Goal: Task Accomplishment & Management: Manage account settings

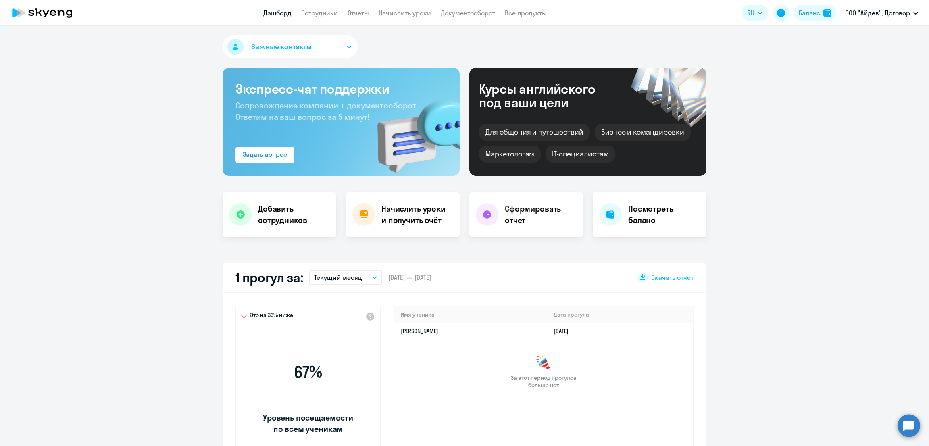
select select "30"
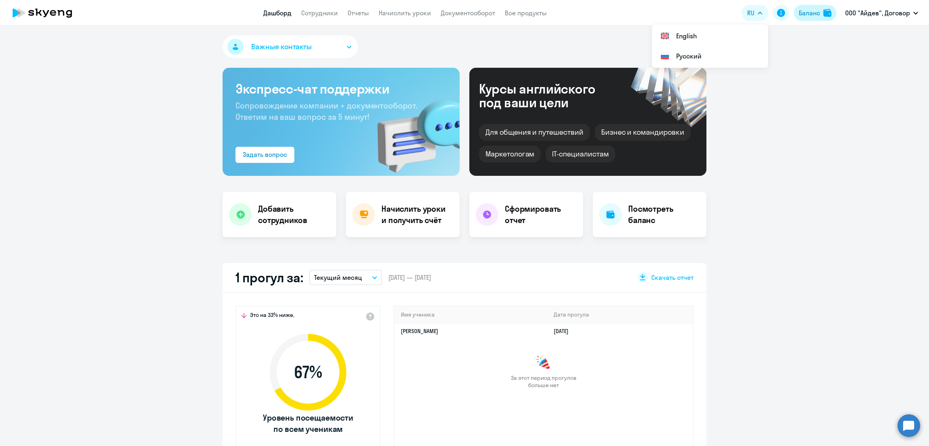
click at [807, 12] on div "Баланс" at bounding box center [809, 13] width 21 height 10
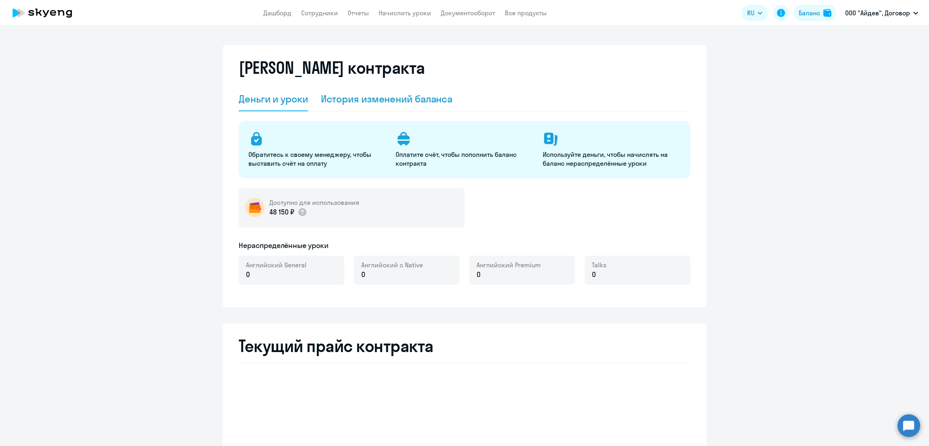
select select "english_adult_not_native_speaker"
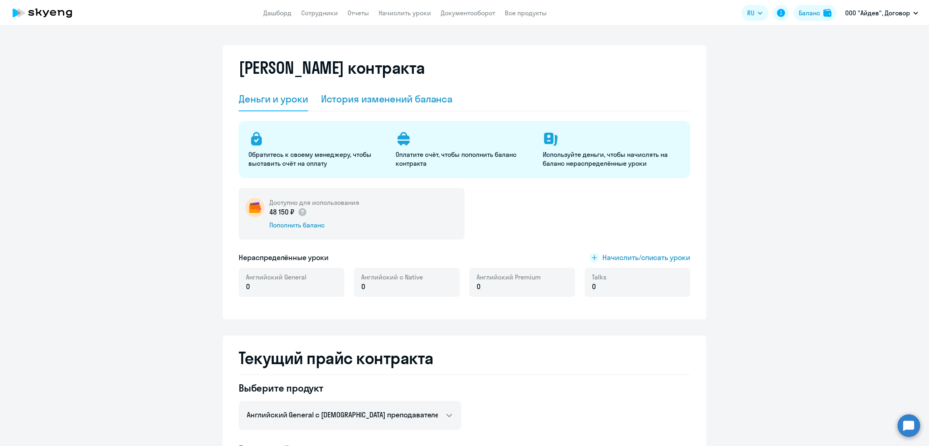
click at [379, 102] on div "История изменений баланса" at bounding box center [387, 98] width 132 height 13
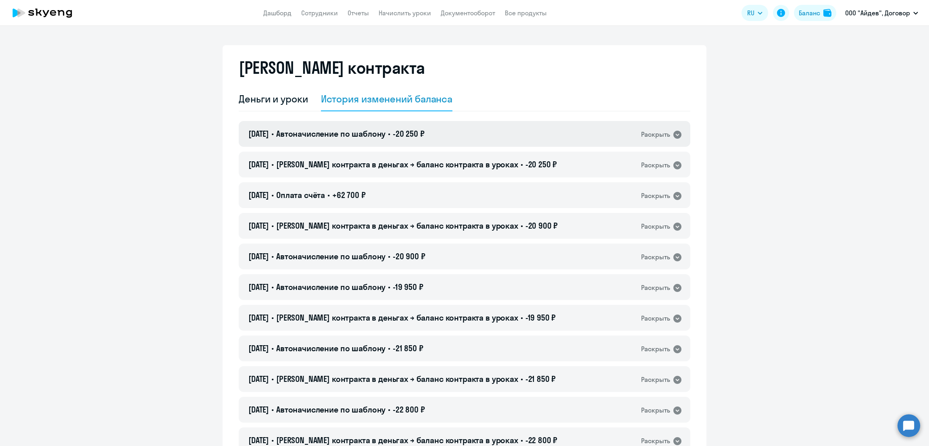
drag, startPoint x: 372, startPoint y: 132, endPoint x: 391, endPoint y: 136, distance: 19.5
click at [373, 133] on span "Автоначисление по шаблону" at bounding box center [330, 134] width 109 height 10
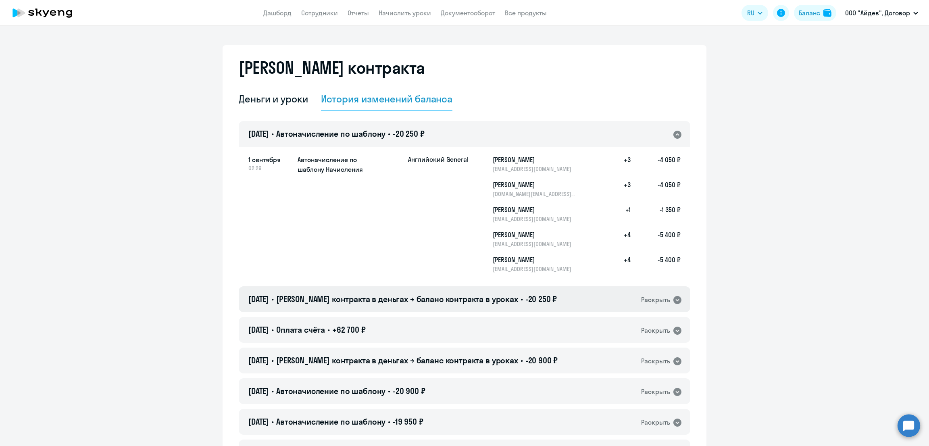
click at [411, 297] on span "Баланс контракта в деньгах → баланс контракта в уроках" at bounding box center [397, 299] width 242 height 10
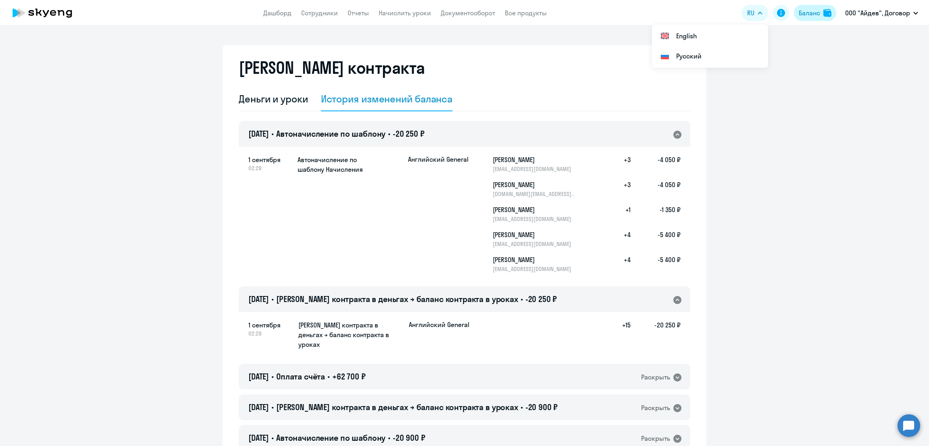
click at [810, 11] on div "Баланс" at bounding box center [809, 13] width 21 height 10
click at [279, 102] on div "Деньги и уроки" at bounding box center [273, 98] width 69 height 13
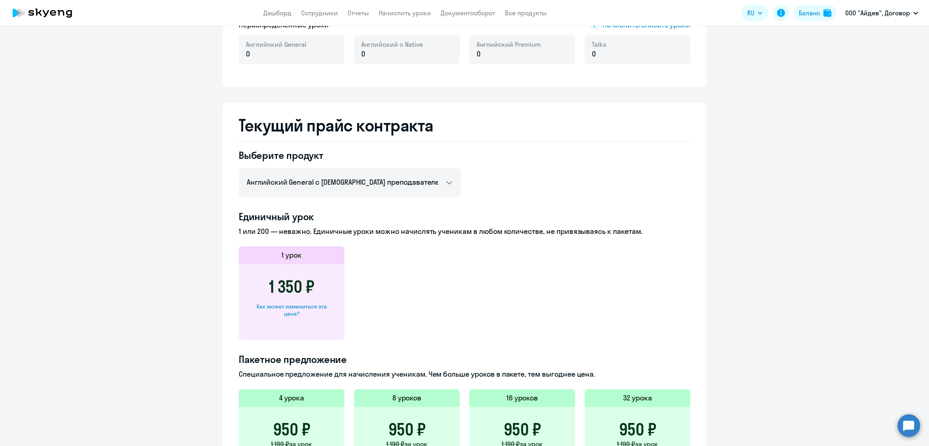
scroll to position [302, 0]
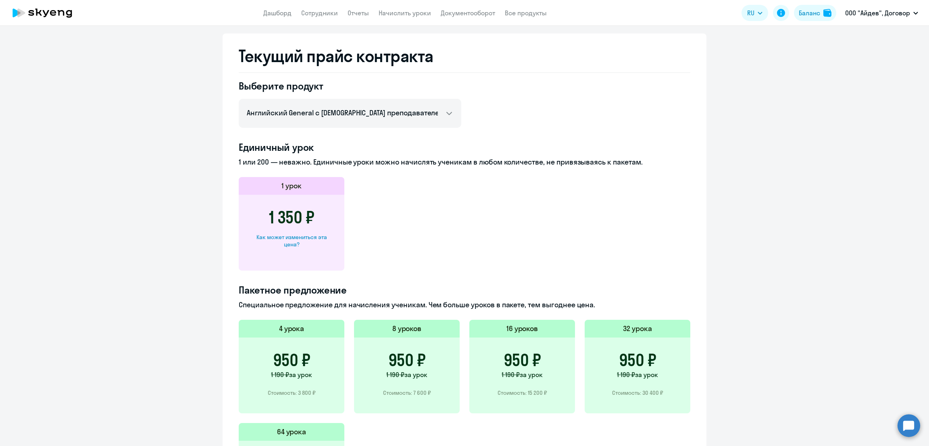
click at [297, 234] on div "Как может измениться эта цена?" at bounding box center [292, 240] width 80 height 15
select select "english_adult_not_native_speaker"
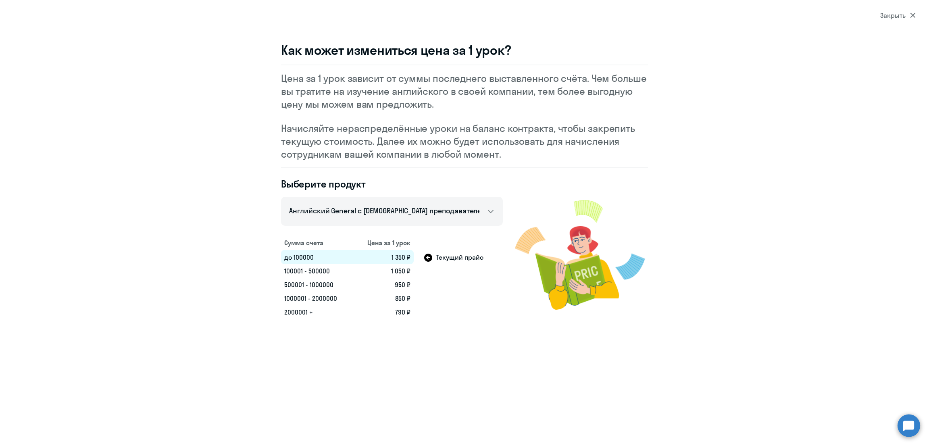
click at [907, 15] on div "Закрыть" at bounding box center [897, 15] width 35 height 10
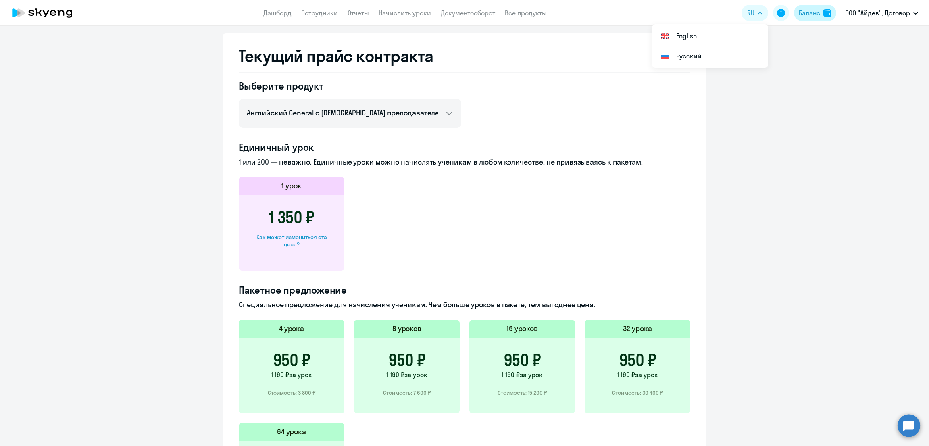
click at [805, 9] on div "Баланс" at bounding box center [809, 13] width 21 height 10
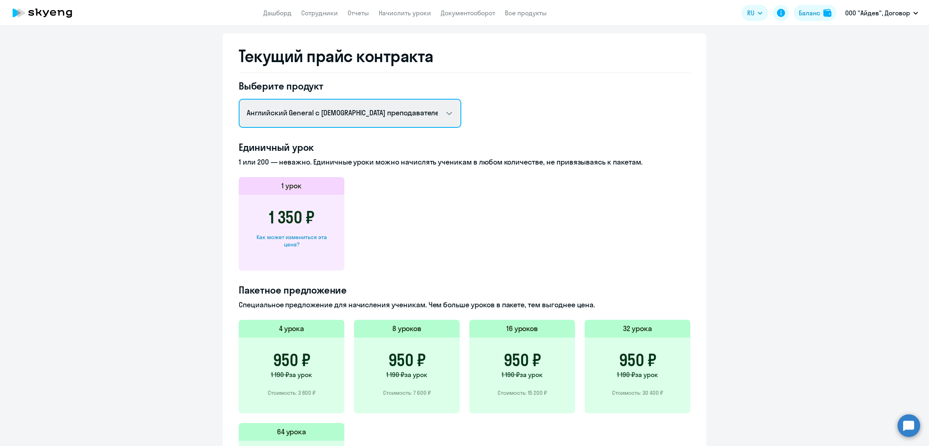
click at [348, 110] on select "Английский General с русскоговорящим преподавателем Премиум английский с русско…" at bounding box center [350, 113] width 223 height 29
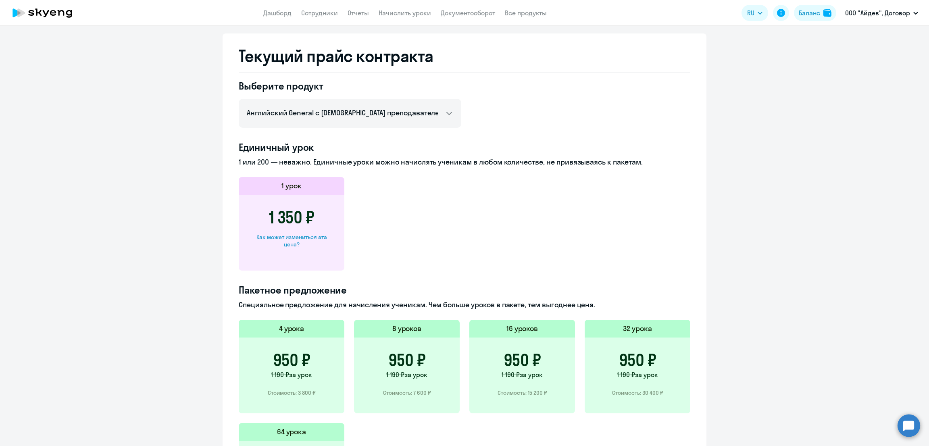
click at [468, 75] on div "Текущий прайс контракта Выберите продукт Английский General с русскоговорящим п…" at bounding box center [465, 286] width 484 height 506
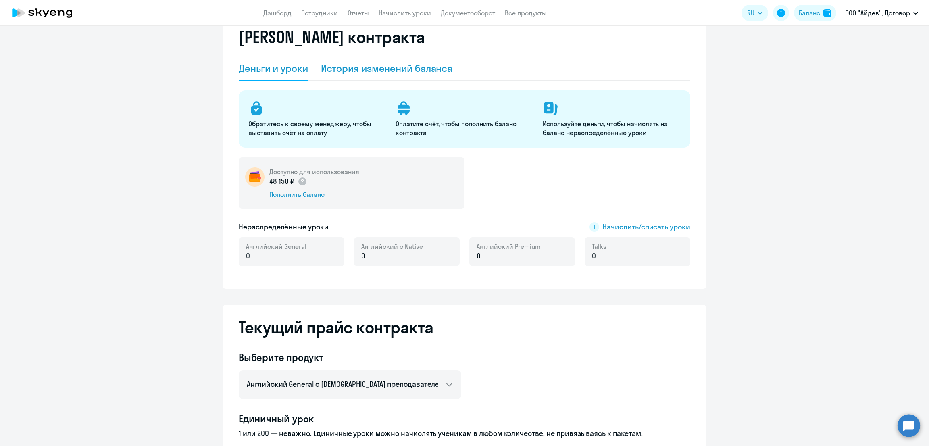
scroll to position [0, 0]
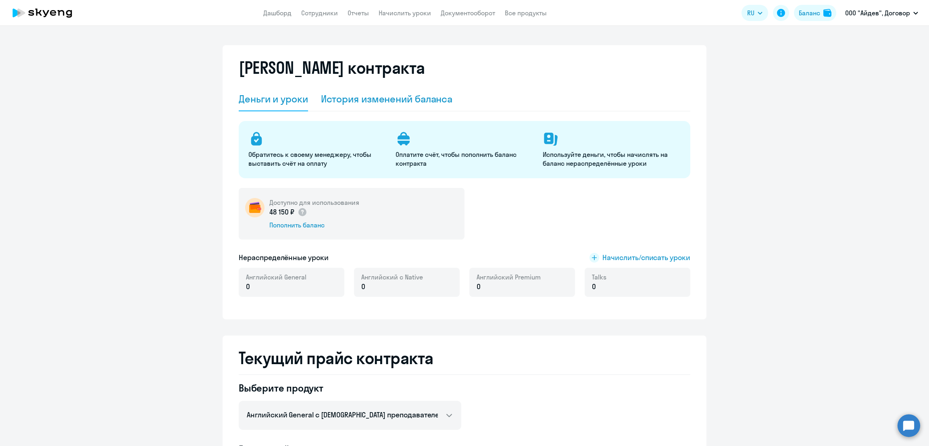
click at [383, 96] on div "История изменений баланса" at bounding box center [387, 98] width 132 height 13
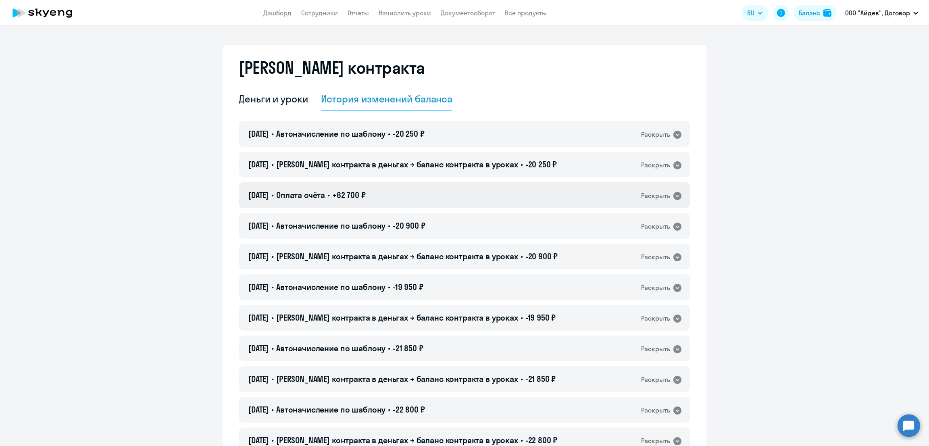
click at [405, 193] on div "21.08.2025 • Оплата счёта • +62 700 ₽ Раскрыть" at bounding box center [465, 195] width 452 height 26
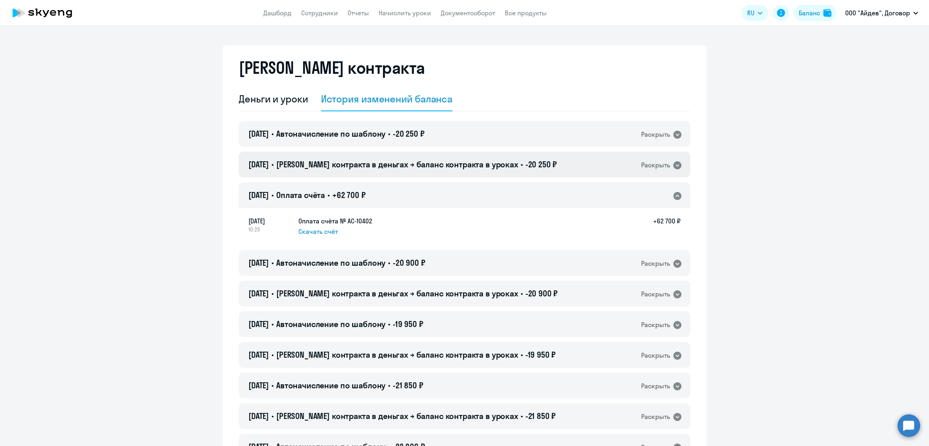
click at [473, 158] on div "01.09.2025 • Баланс контракта в деньгах → баланс контракта в уроках • -20 250 ₽…" at bounding box center [465, 165] width 452 height 26
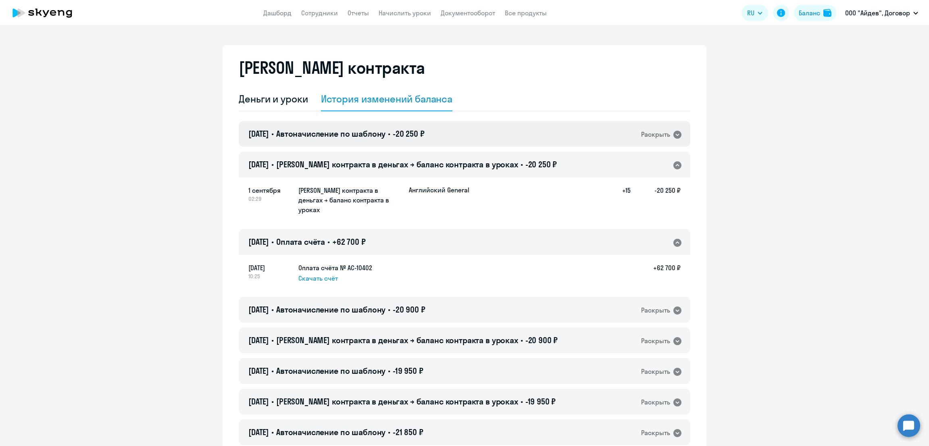
click at [534, 131] on div "01.09.2025 • Автоначисление по шаблону • -20 250 ₽ Раскрыть" at bounding box center [465, 134] width 452 height 26
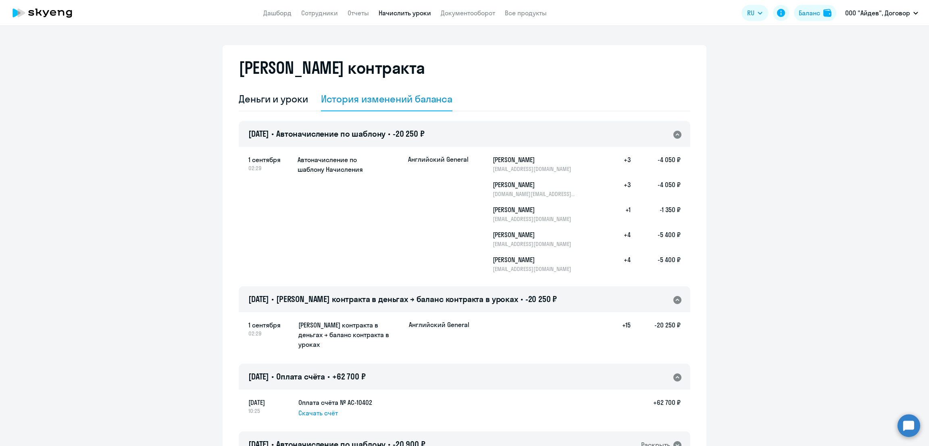
click at [428, 10] on link "Начислить уроки" at bounding box center [405, 13] width 52 height 8
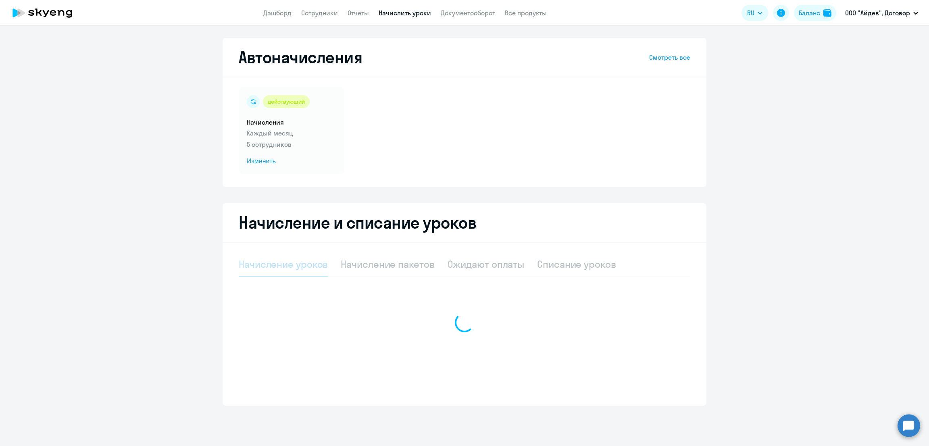
select select "10"
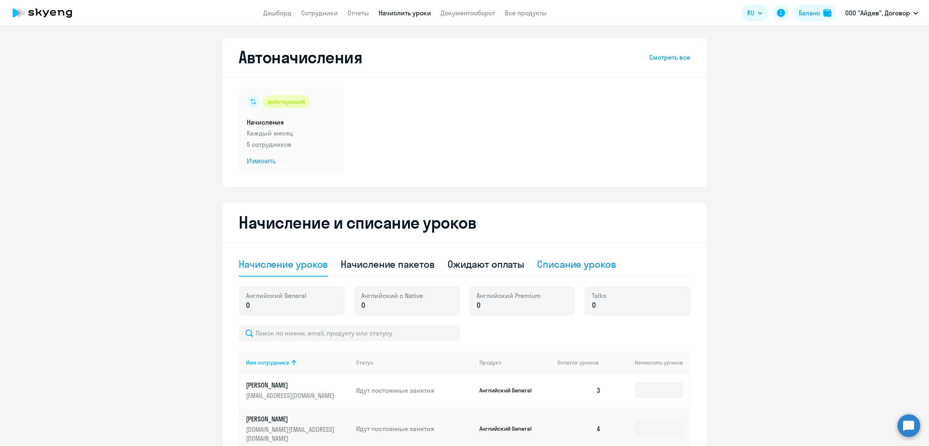
click at [602, 260] on div "Списание уроков" at bounding box center [576, 264] width 79 height 13
select select "10"
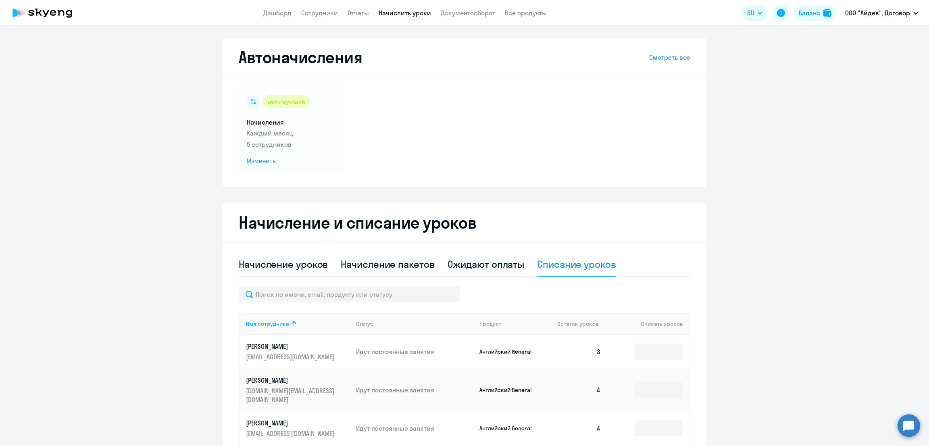
scroll to position [125, 0]
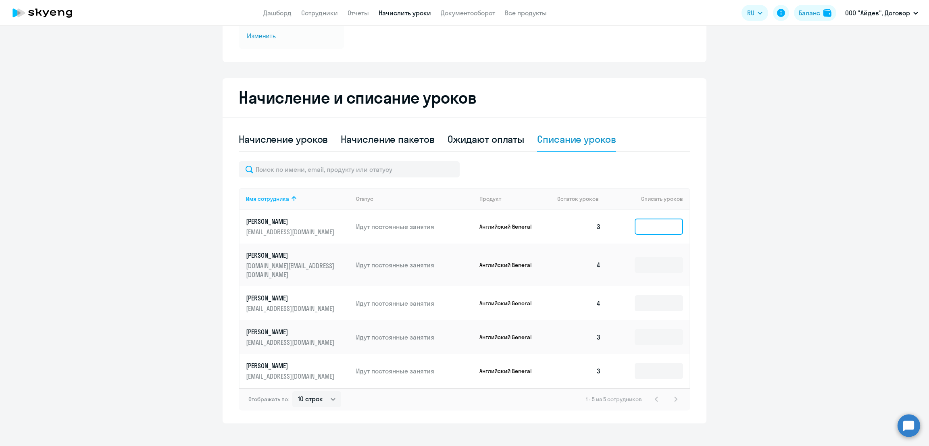
click at [661, 223] on input at bounding box center [659, 227] width 48 height 16
click at [650, 261] on input at bounding box center [659, 265] width 48 height 16
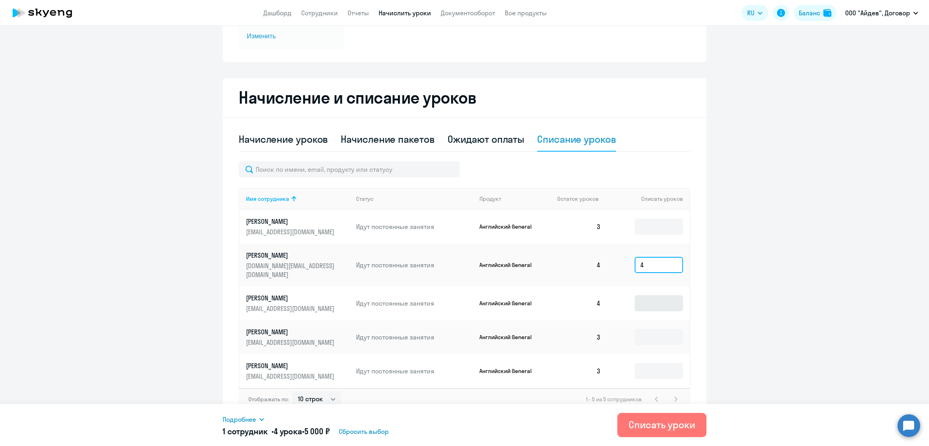
type input "4"
click at [650, 295] on input at bounding box center [659, 303] width 48 height 16
type input "4"
click at [654, 228] on input at bounding box center [659, 227] width 48 height 16
type input "3"
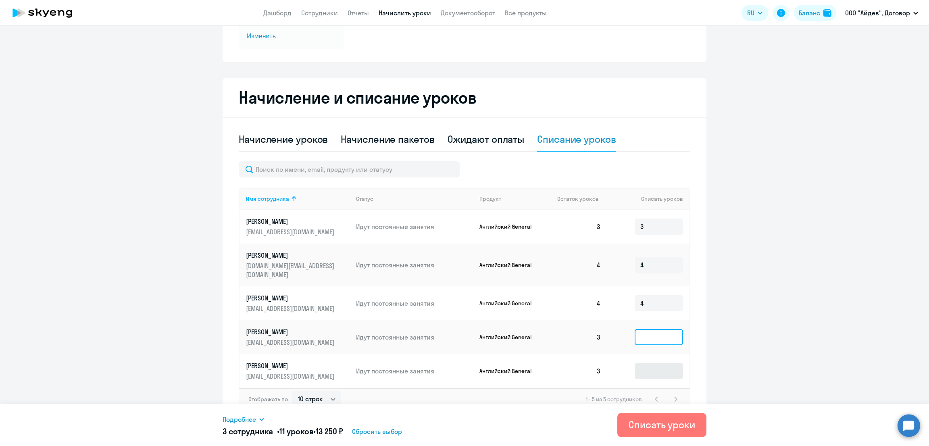
drag, startPoint x: 652, startPoint y: 327, endPoint x: 657, endPoint y: 354, distance: 27.7
click at [652, 329] on input at bounding box center [659, 337] width 48 height 16
type input "3"
click at [656, 363] on input at bounding box center [659, 371] width 48 height 16
type input "3"
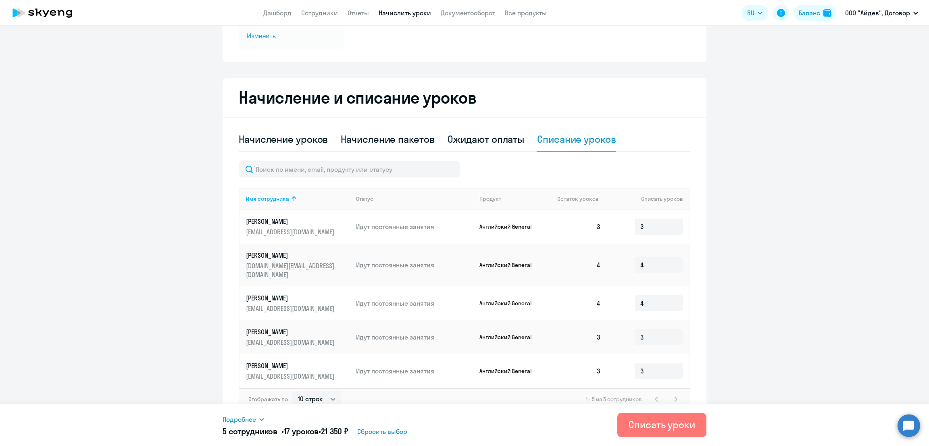
click at [250, 418] on span "Подробнее" at bounding box center [239, 420] width 33 height 10
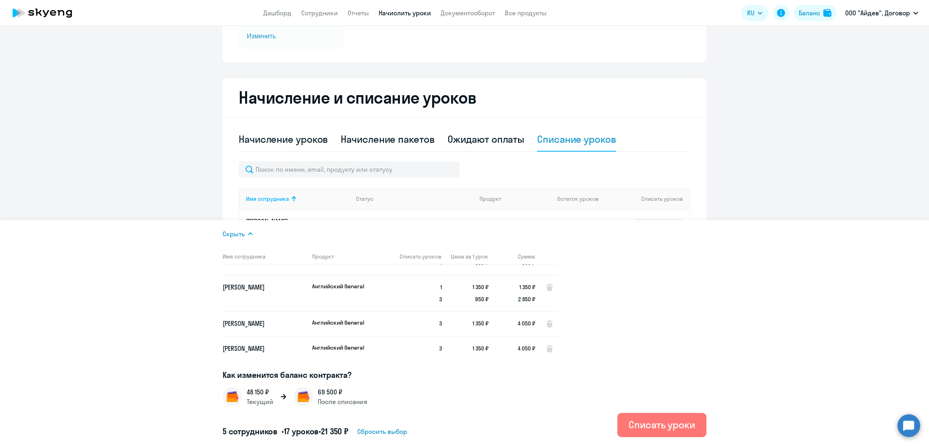
scroll to position [52, 0]
click at [807, 144] on ng-component "Автоначисления Смотреть все действующий Начисления Каждый месяц 5 сотрудников И…" at bounding box center [464, 168] width 929 height 511
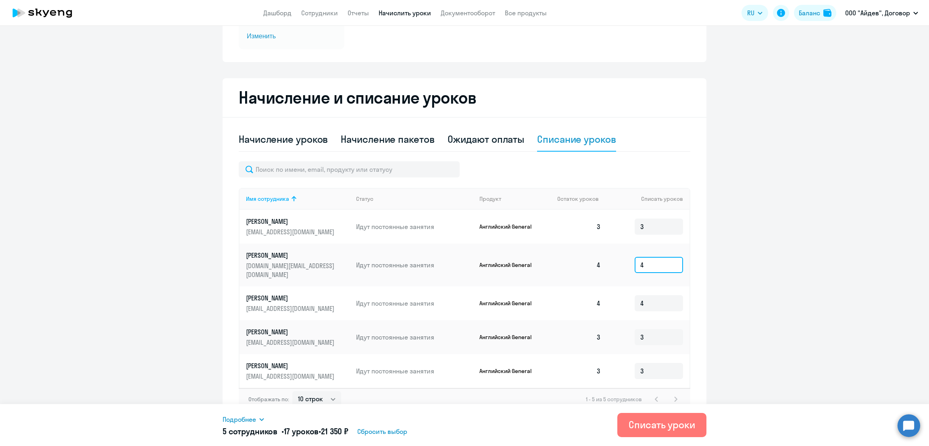
drag, startPoint x: 653, startPoint y: 263, endPoint x: 613, endPoint y: 262, distance: 39.9
click at [613, 262] on td "4" at bounding box center [648, 265] width 82 height 43
type input "3"
drag, startPoint x: 652, startPoint y: 296, endPoint x: 587, endPoint y: 334, distance: 75.4
click at [619, 295] on td "4" at bounding box center [648, 303] width 82 height 34
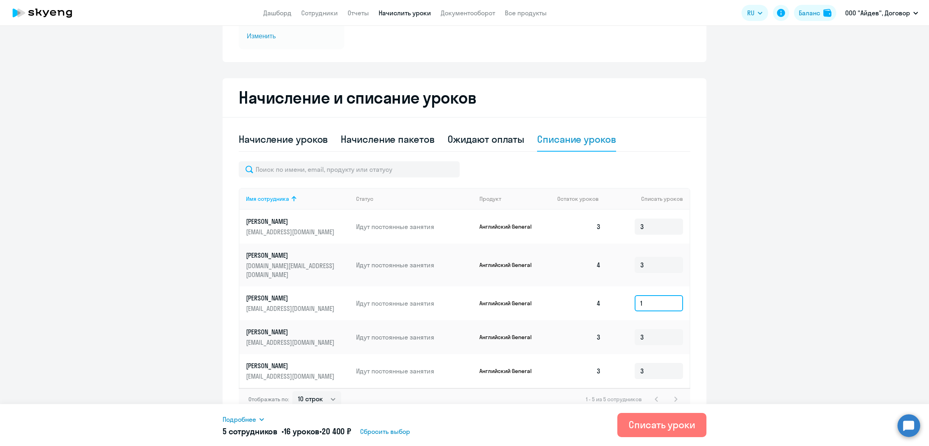
scroll to position [33, 0]
type input "1"
click at [243, 421] on span "Подробнее" at bounding box center [239, 420] width 33 height 10
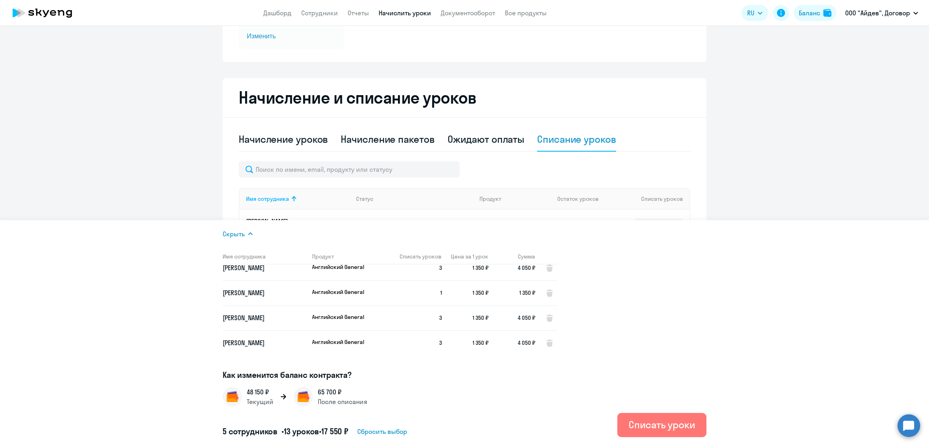
click at [832, 150] on ng-component "Автоначисления Смотреть все действующий Начисления Каждый месяц 5 сотрудников И…" at bounding box center [464, 168] width 929 height 511
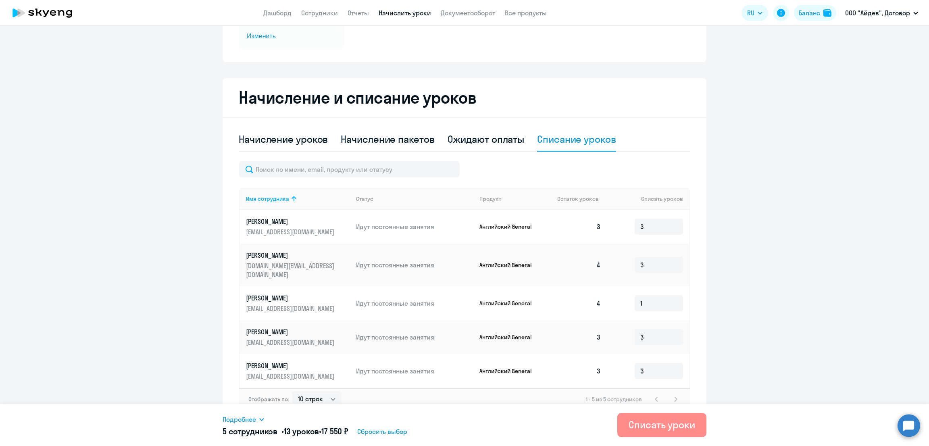
click at [663, 425] on div "Списать уроки" at bounding box center [662, 424] width 67 height 13
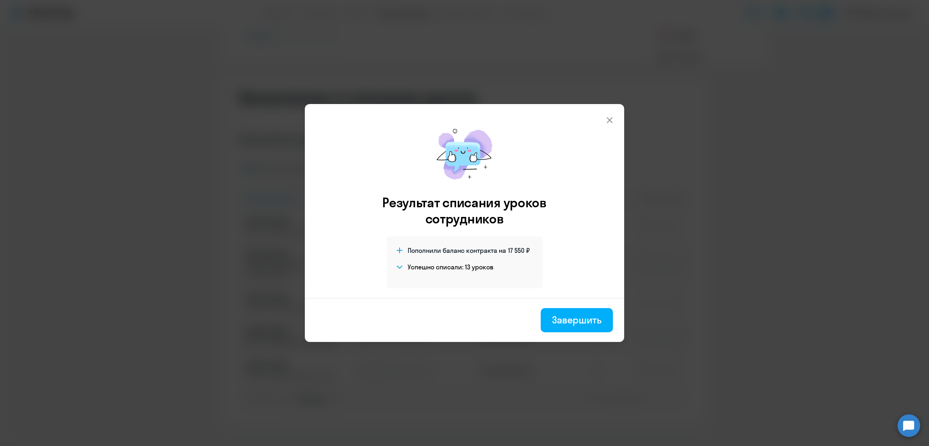
drag, startPoint x: 598, startPoint y: 320, endPoint x: 616, endPoint y: 292, distance: 32.7
click at [597, 319] on div "Завершить" at bounding box center [577, 319] width 50 height 13
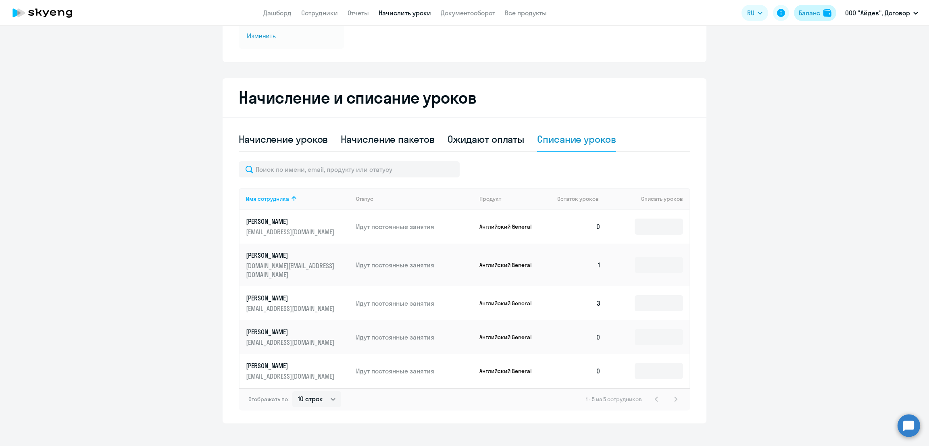
click at [818, 8] on div "Баланс" at bounding box center [809, 13] width 21 height 10
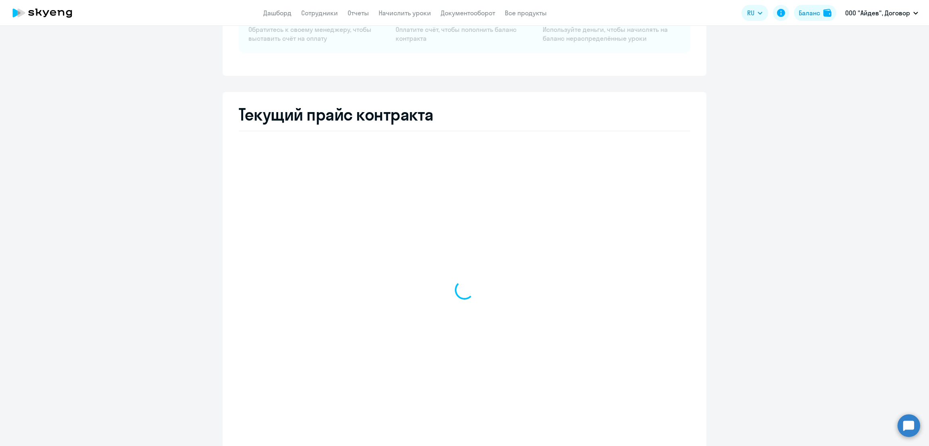
select select "english_adult_not_native_speaker"
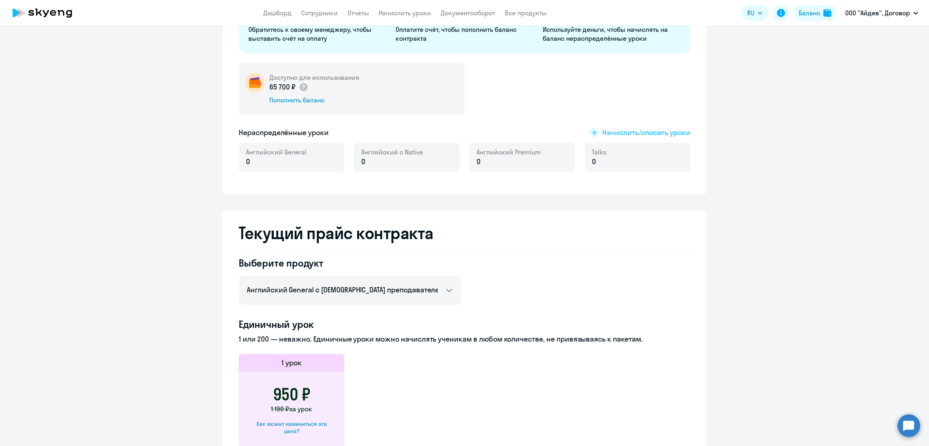
click at [655, 134] on span "Начислить/списать уроки" at bounding box center [646, 132] width 88 height 10
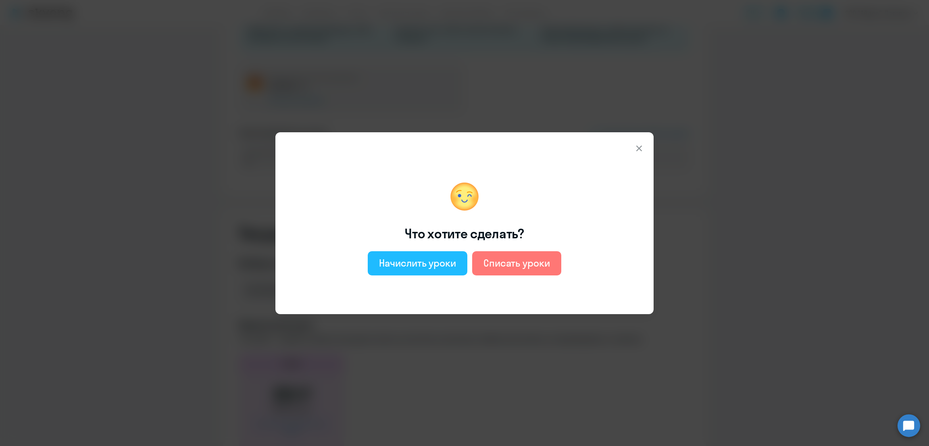
click at [434, 266] on div "Начислить уроки" at bounding box center [417, 262] width 77 height 13
select select "english_adult_not_native_speaker"
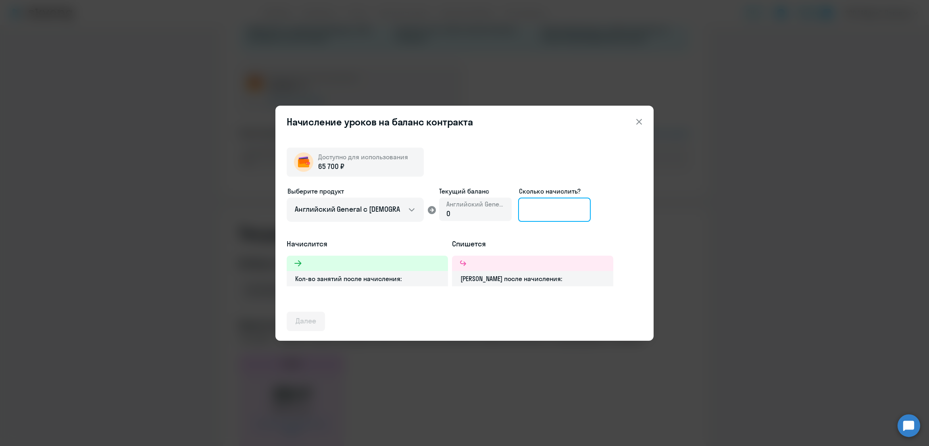
click at [533, 209] on input at bounding box center [554, 210] width 73 height 24
type input "13"
click at [315, 320] on div "Далее" at bounding box center [306, 321] width 21 height 10
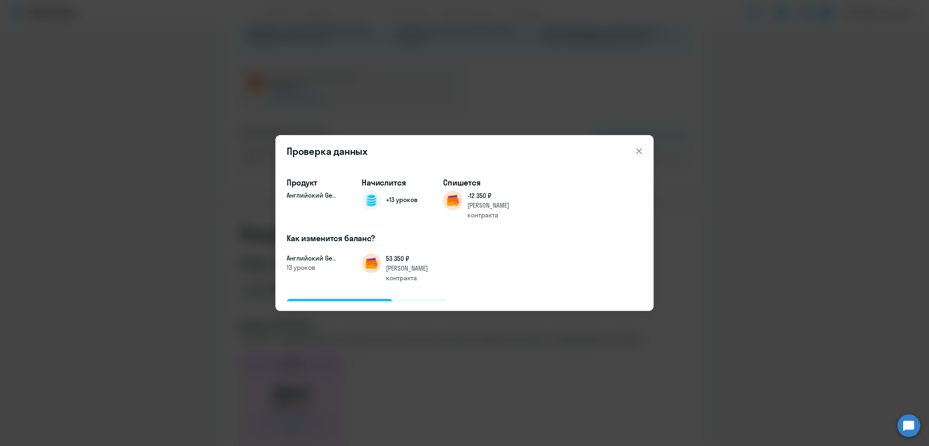
click at [309, 303] on div "Подтвердить и начислить" at bounding box center [340, 308] width 88 height 10
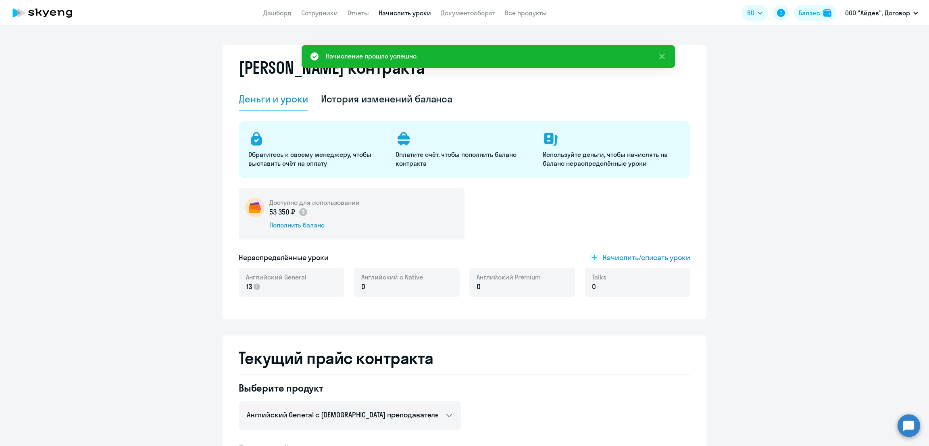
click at [418, 13] on link "Начислить уроки" at bounding box center [405, 13] width 52 height 8
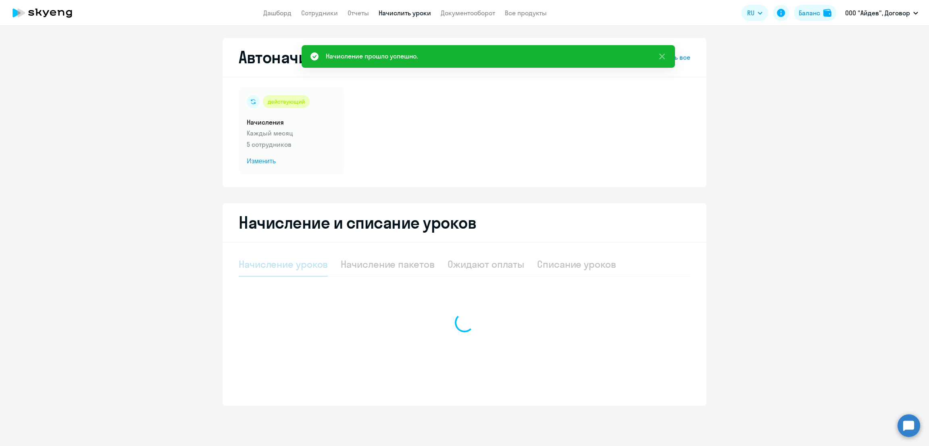
select select "10"
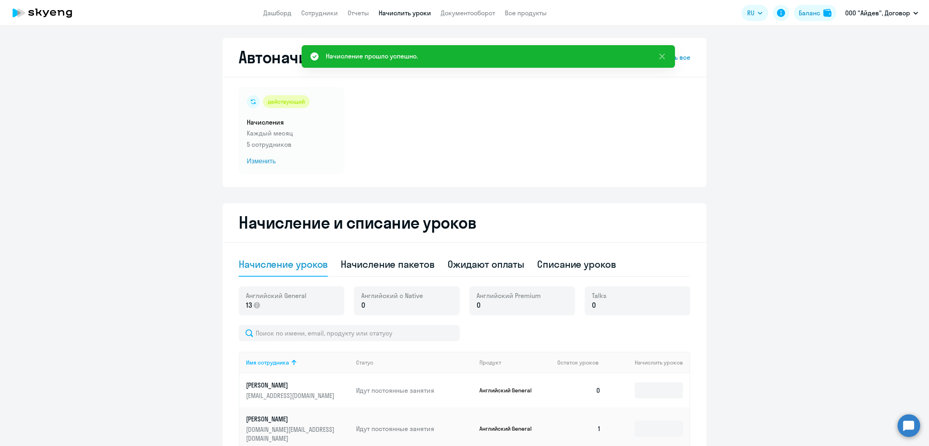
scroll to position [164, 0]
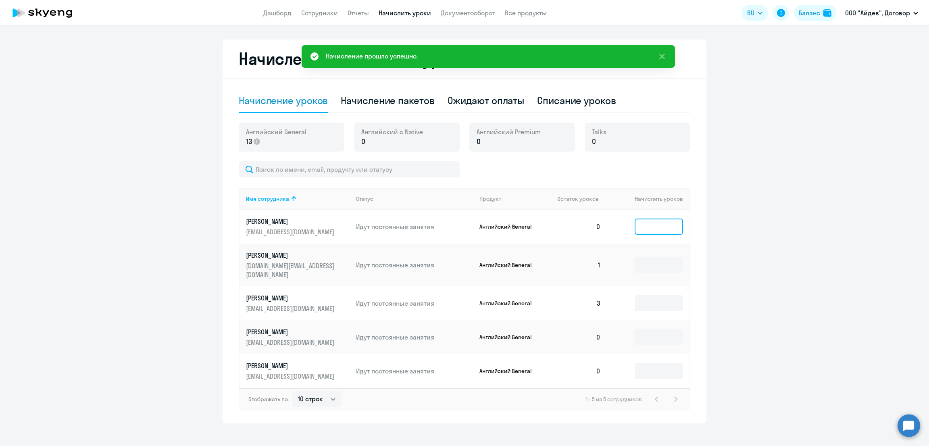
click at [657, 228] on input at bounding box center [659, 227] width 48 height 16
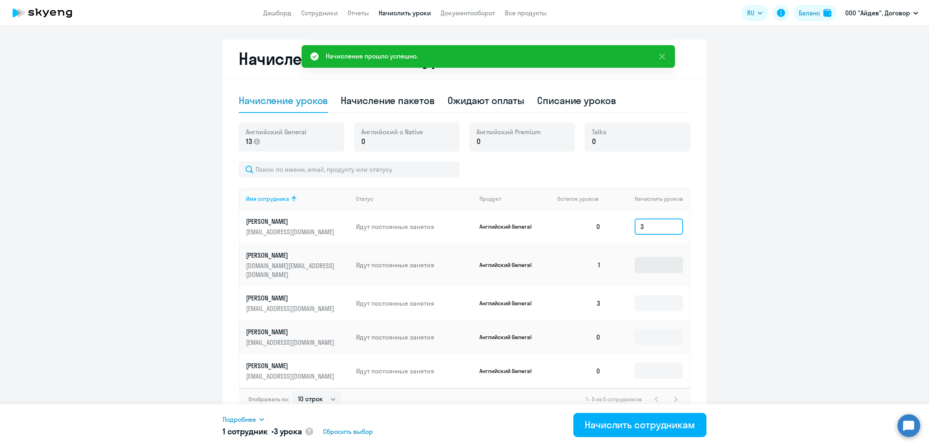
type input "3"
click at [658, 260] on input at bounding box center [659, 265] width 48 height 16
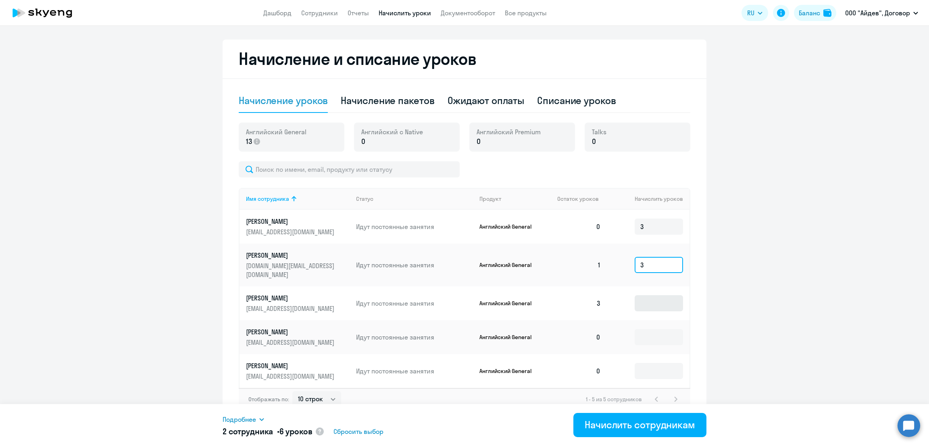
type input "3"
click at [652, 295] on input at bounding box center [659, 303] width 48 height 16
type input "1"
click at [644, 329] on input at bounding box center [659, 337] width 48 height 16
type input "3"
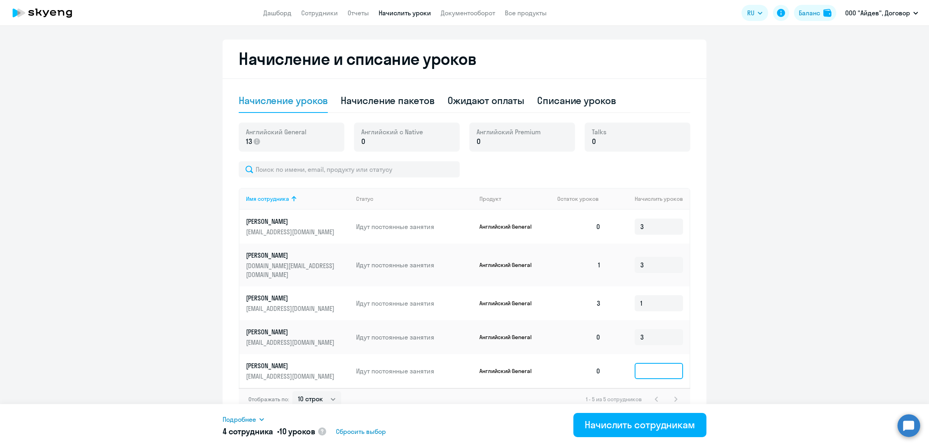
click at [649, 363] on input at bounding box center [659, 371] width 48 height 16
type input "3"
click at [644, 418] on div "Начислить сотрудникам" at bounding box center [640, 424] width 110 height 13
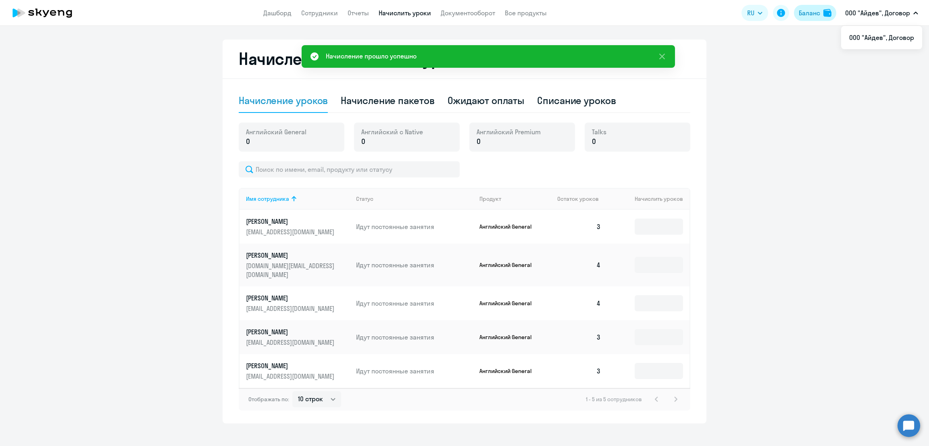
click at [804, 10] on div "Баланс" at bounding box center [809, 13] width 21 height 10
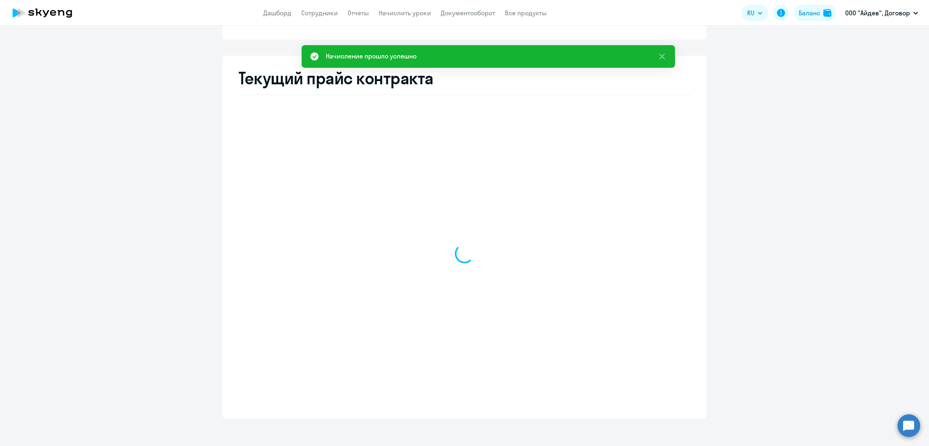
scroll to position [133, 0]
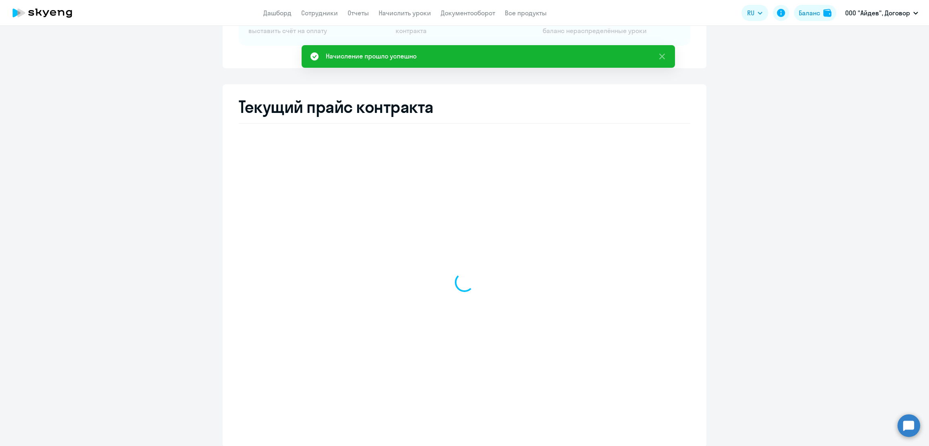
select select "english_adult_not_native_speaker"
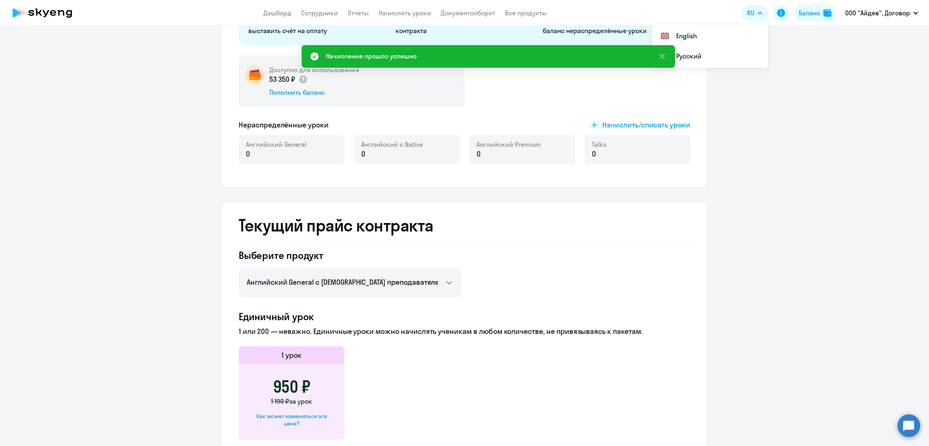
scroll to position [0, 0]
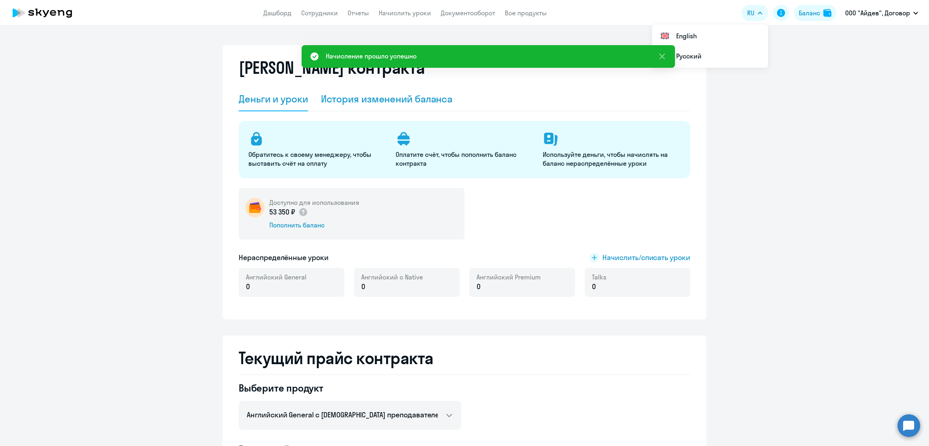
click at [352, 90] on div "История изменений баланса" at bounding box center [387, 99] width 132 height 24
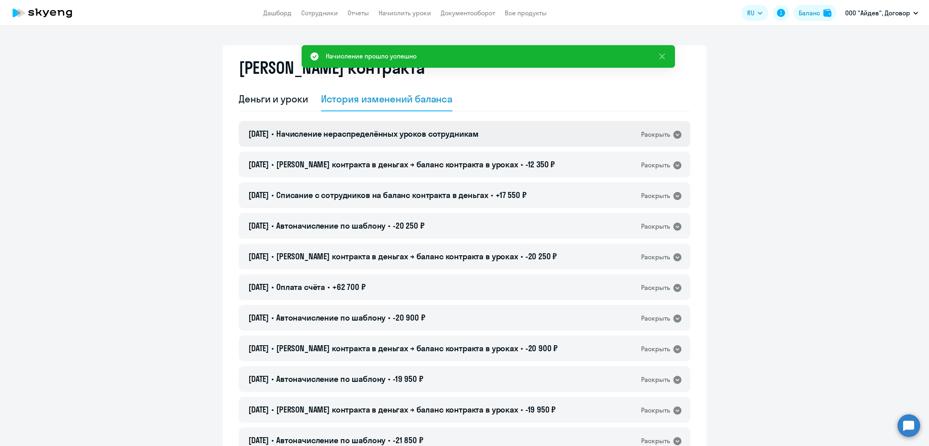
click at [522, 139] on div "05.09.2025 • Начисление нераспределённых уроков сотрудникам Раскрыть" at bounding box center [465, 134] width 452 height 26
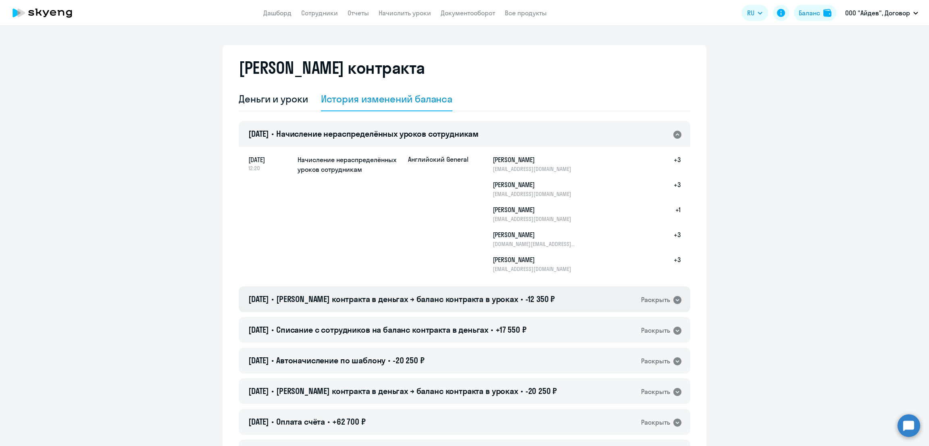
click at [588, 296] on div "05.09.2025 • Баланс контракта в деньгах → баланс контракта в уроках • -12 350 ₽…" at bounding box center [465, 299] width 452 height 26
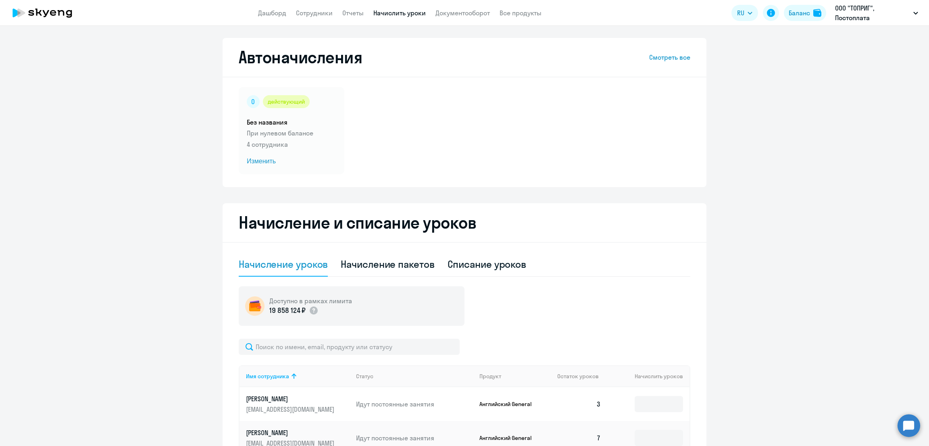
select select "10"
